Goal: Task Accomplishment & Management: Manage account settings

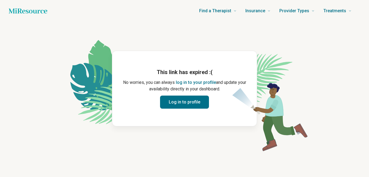
click at [180, 101] on button "Log in to profile" at bounding box center [184, 101] width 49 height 13
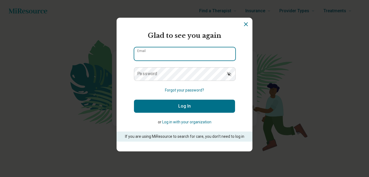
type input "**********"
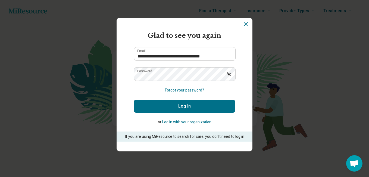
click at [180, 101] on button "Log In" at bounding box center [184, 105] width 101 height 13
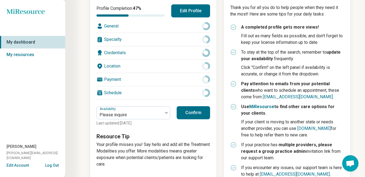
scroll to position [83, 0]
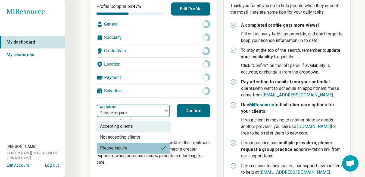
click at [168, 111] on img at bounding box center [166, 111] width 3 height 2
click at [120, 146] on div "Please inquire" at bounding box center [113, 147] width 27 height 7
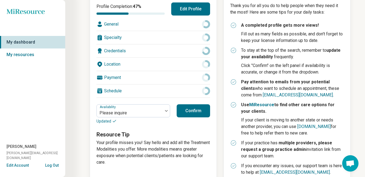
click at [199, 108] on button "Confirm" at bounding box center [193, 110] width 33 height 13
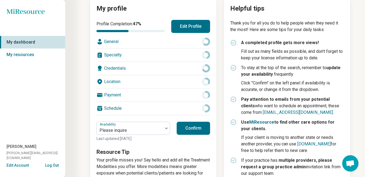
scroll to position [54, 0]
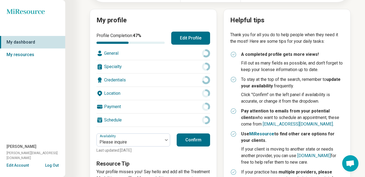
click at [200, 39] on button "Edit Profile" at bounding box center [190, 38] width 39 height 13
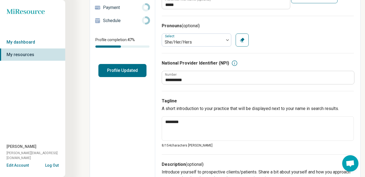
scroll to position [4, 0]
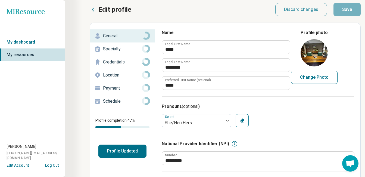
click at [124, 154] on button "Profile Updated" at bounding box center [122, 150] width 48 height 13
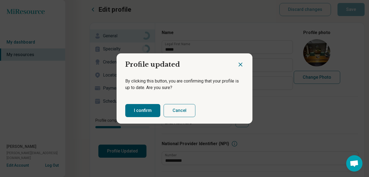
click at [139, 109] on button "I confirm" at bounding box center [142, 110] width 35 height 13
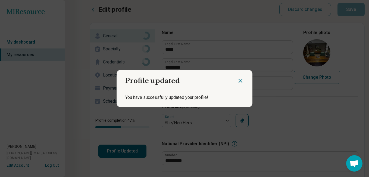
click at [238, 81] on icon "Close dialog" at bounding box center [240, 80] width 7 height 7
